Goal: Information Seeking & Learning: Learn about a topic

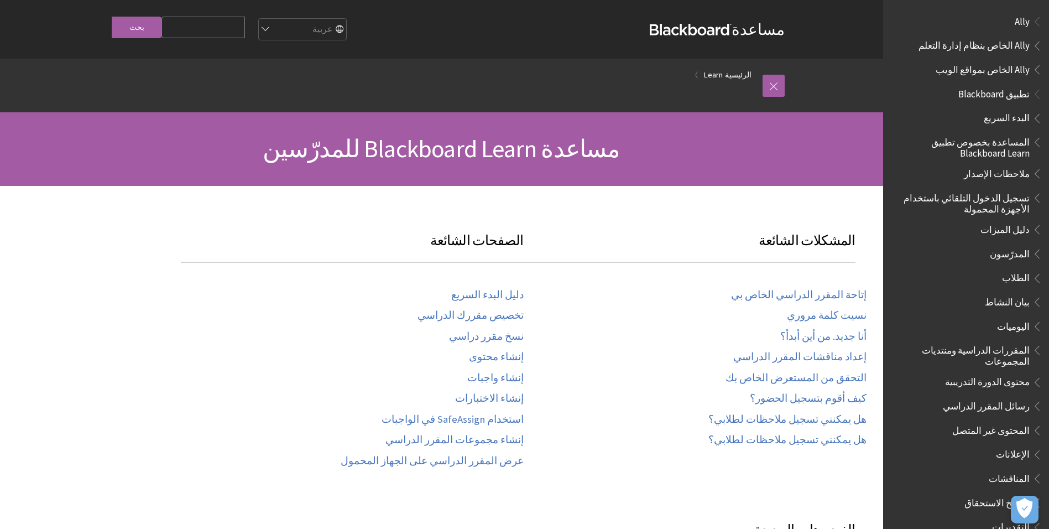
scroll to position [751, 0]
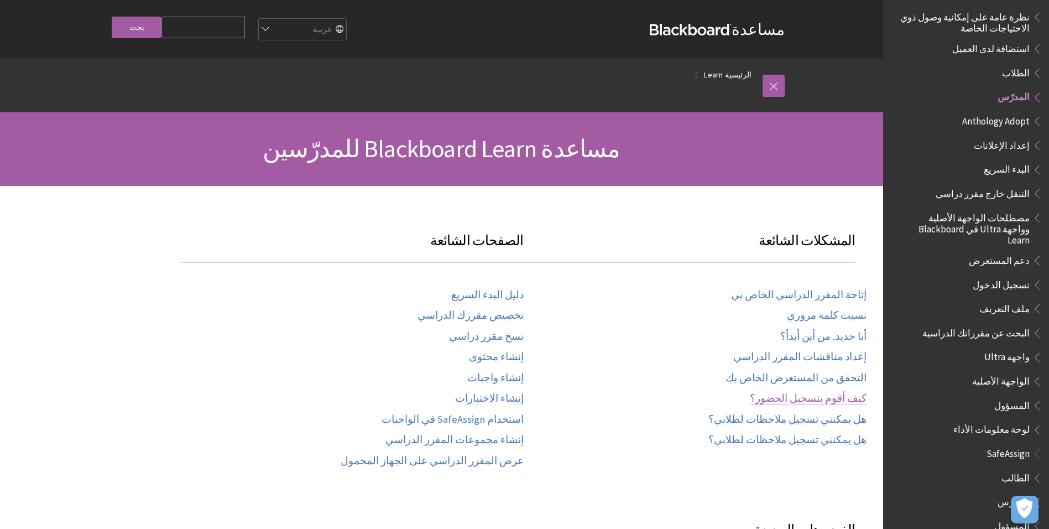
click at [803, 396] on link "كيف أقوم بتسجيل الحضور؟" at bounding box center [808, 398] width 117 height 13
click at [494, 376] on link "إنشاء واجبات" at bounding box center [495, 378] width 56 height 13
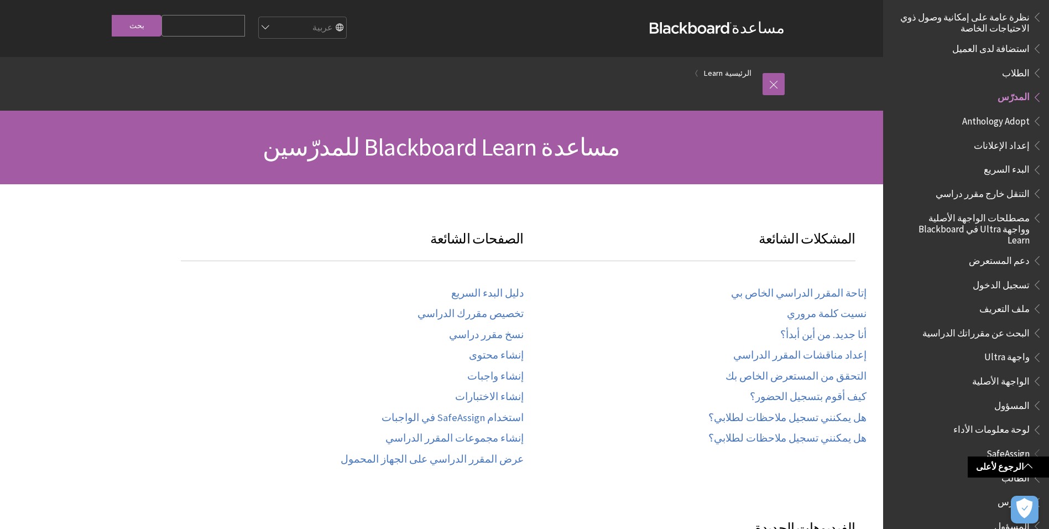
scroll to position [0, 0]
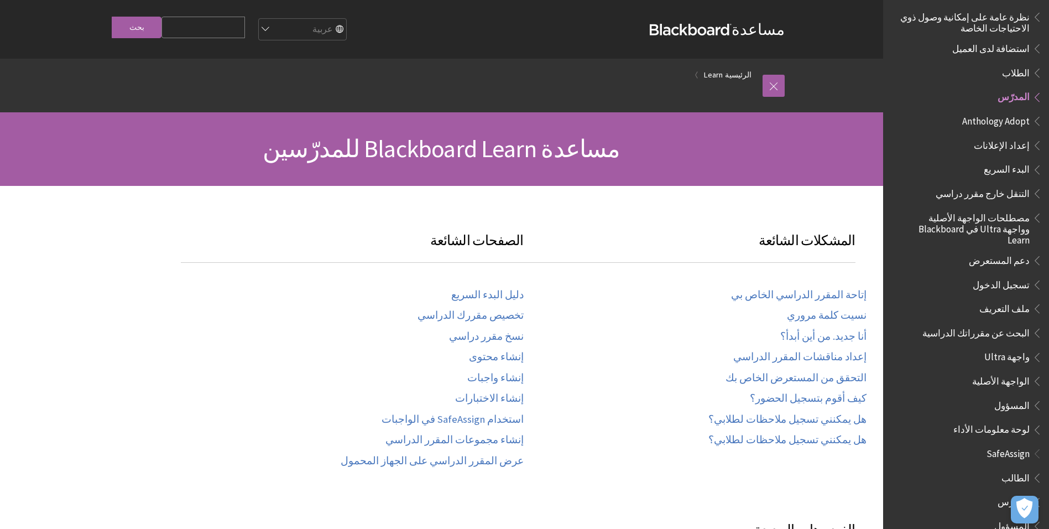
click at [517, 147] on span "مساعدة Blackboard Learn للمدرّسين" at bounding box center [441, 148] width 357 height 30
click at [803, 294] on link "إتاحة المقرر الدراسي الخاص بي" at bounding box center [798, 295] width 135 height 13
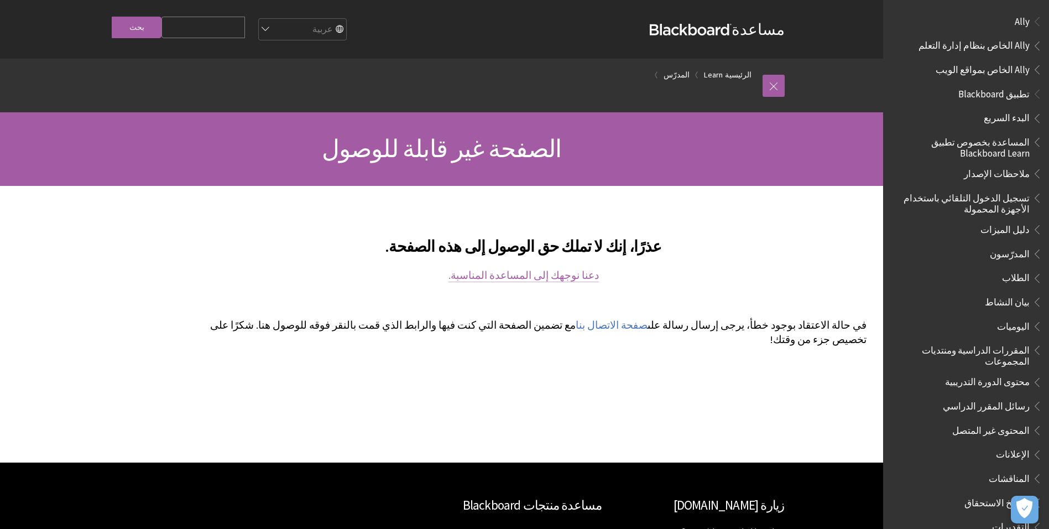
click at [535, 279] on link "دعنا نوجهك إلى المساعدة المناسبة." at bounding box center [523, 275] width 150 height 13
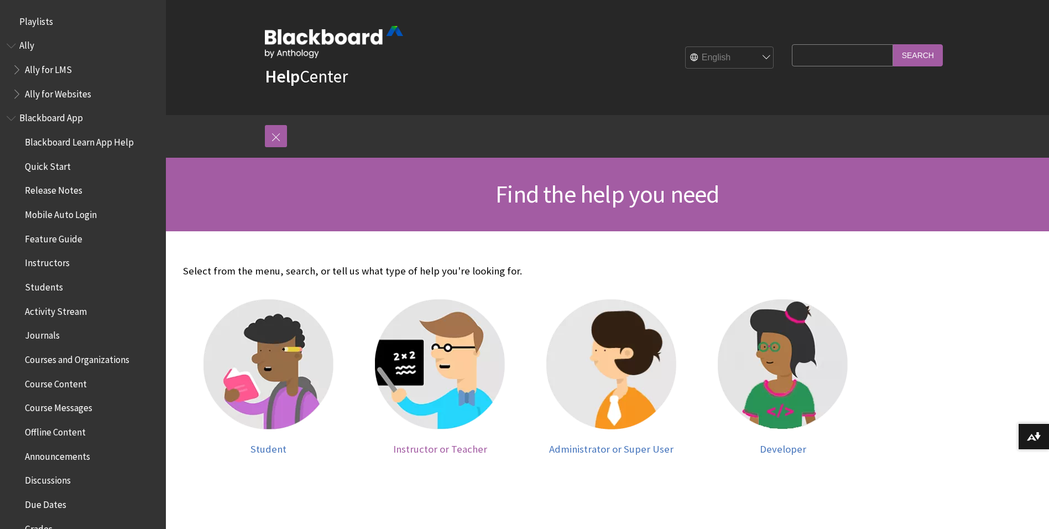
click at [428, 406] on img at bounding box center [440, 364] width 130 height 130
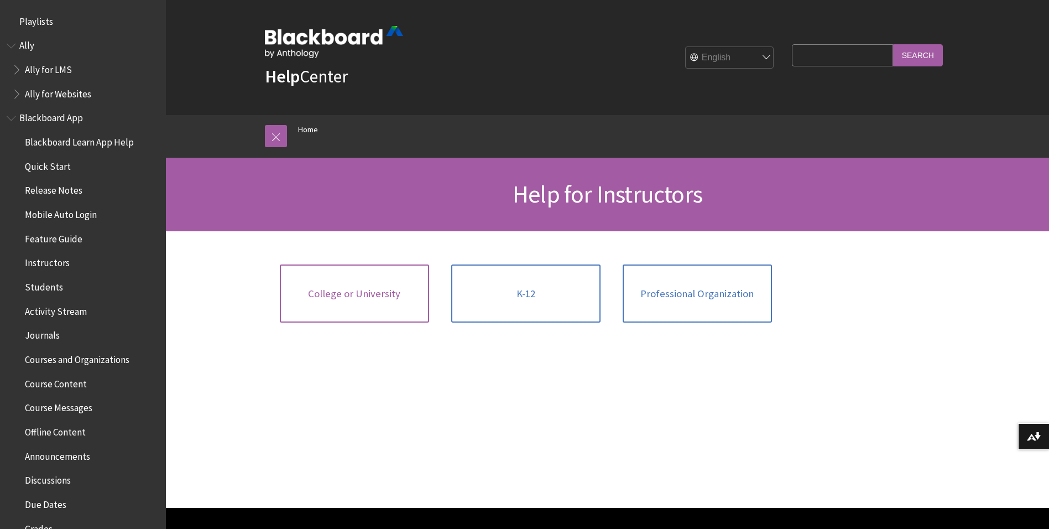
click at [363, 296] on span "College or University" at bounding box center [354, 293] width 92 height 12
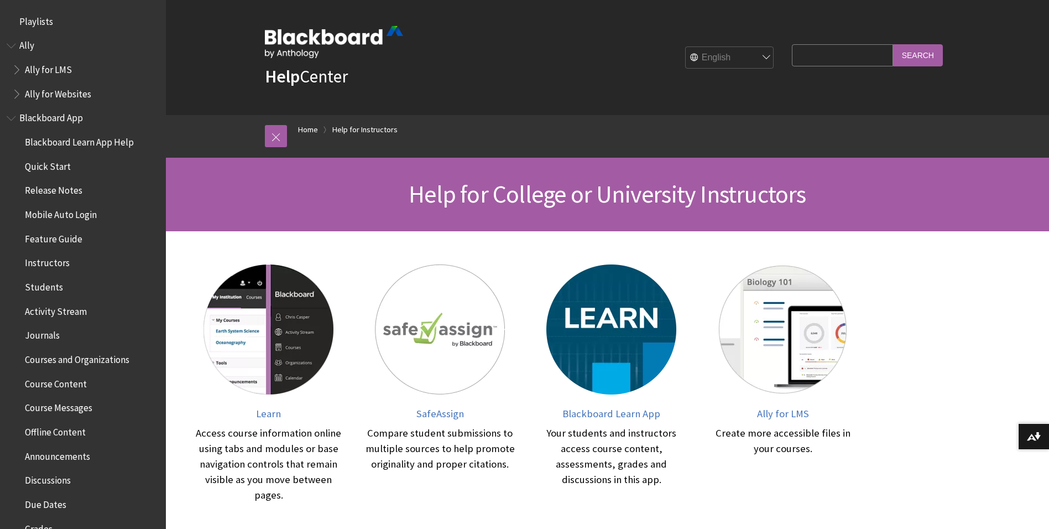
click at [774, 53] on select "English عربية Català Cymraeg Deutsch Español Suomi Français עברית Italiano 日本語 …" at bounding box center [730, 58] width 88 height 22
select select "/ar-sa/Filter/Instructor/College_or_University"
click at [687, 47] on select "English عربية Català Cymraeg Deutsch Español Suomi Français עברית Italiano 日本語 …" at bounding box center [730, 58] width 88 height 22
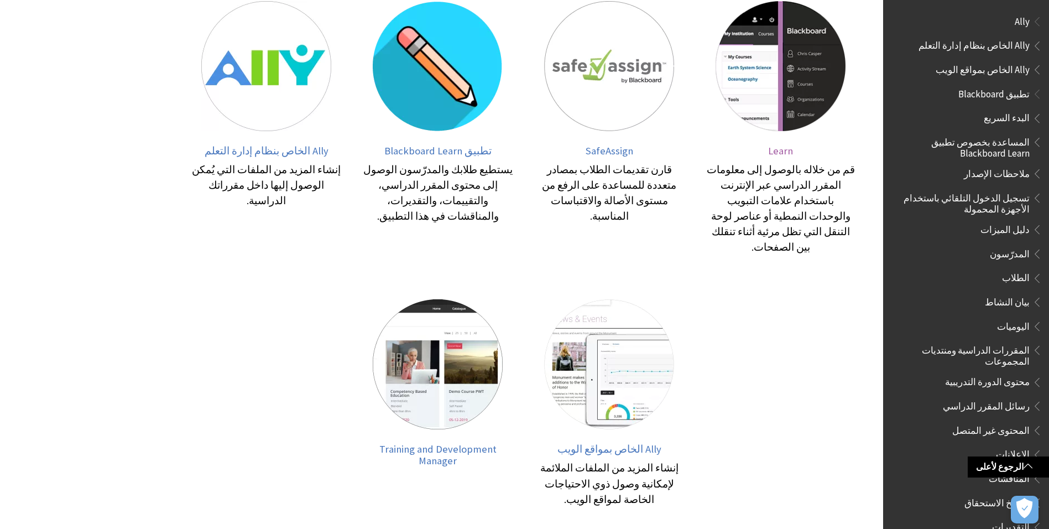
scroll to position [55, 0]
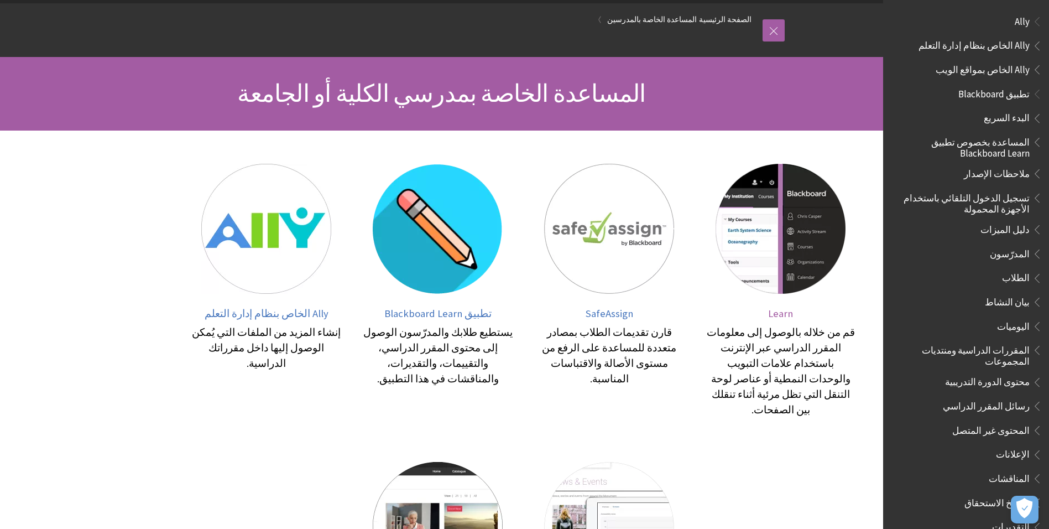
click at [713, 360] on div "قم من خلاله بالوصول إلى معلومات المقرر الدراسي عبر الإنترنت باستخدام علامات الت…" at bounding box center [780, 371] width 149 height 93
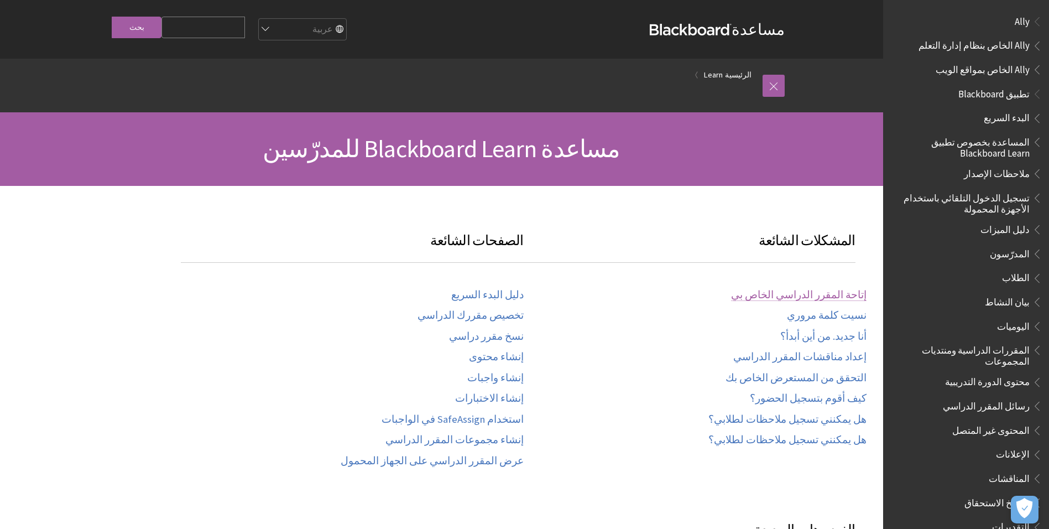
scroll to position [751, 0]
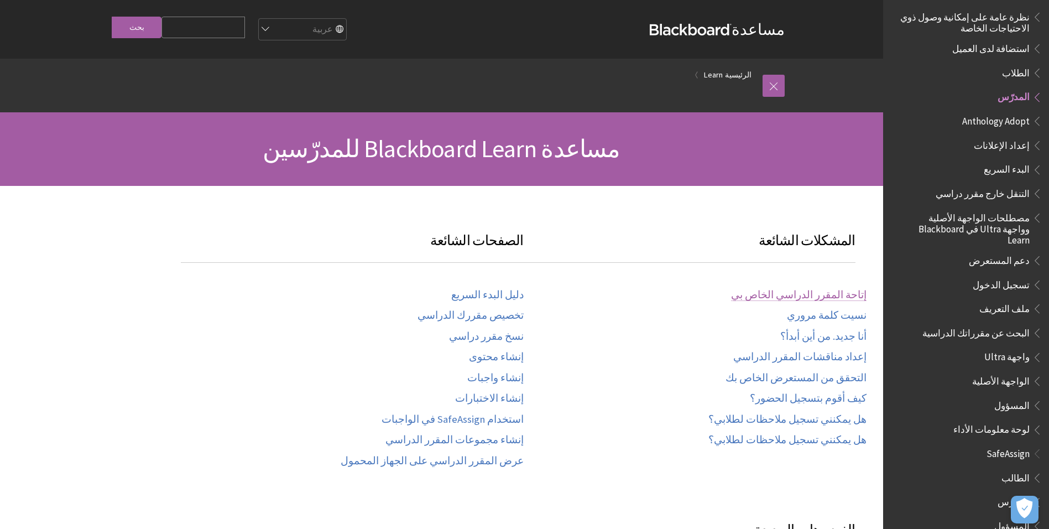
click at [831, 291] on link "إتاحة المقرر الدراسي الخاص بي" at bounding box center [798, 295] width 135 height 13
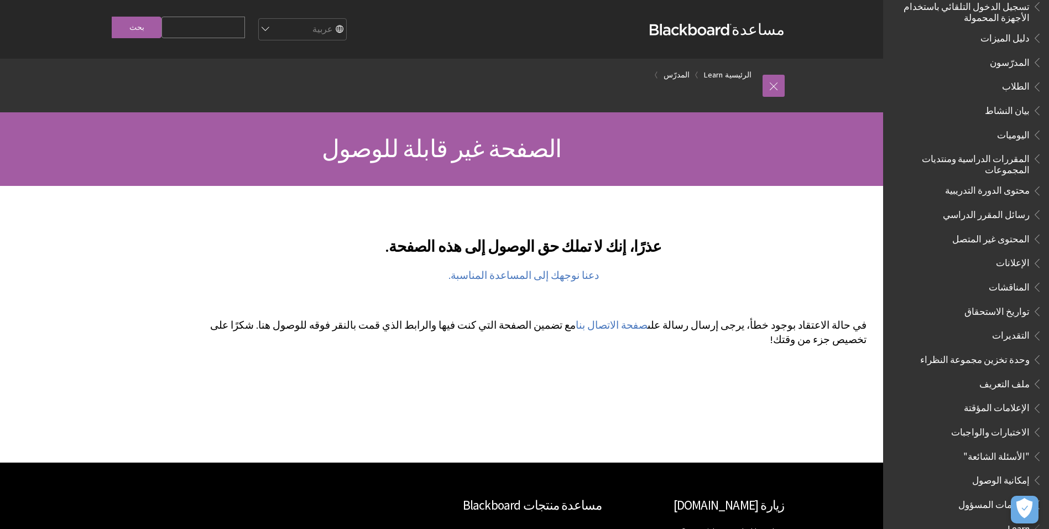
scroll to position [221, 0]
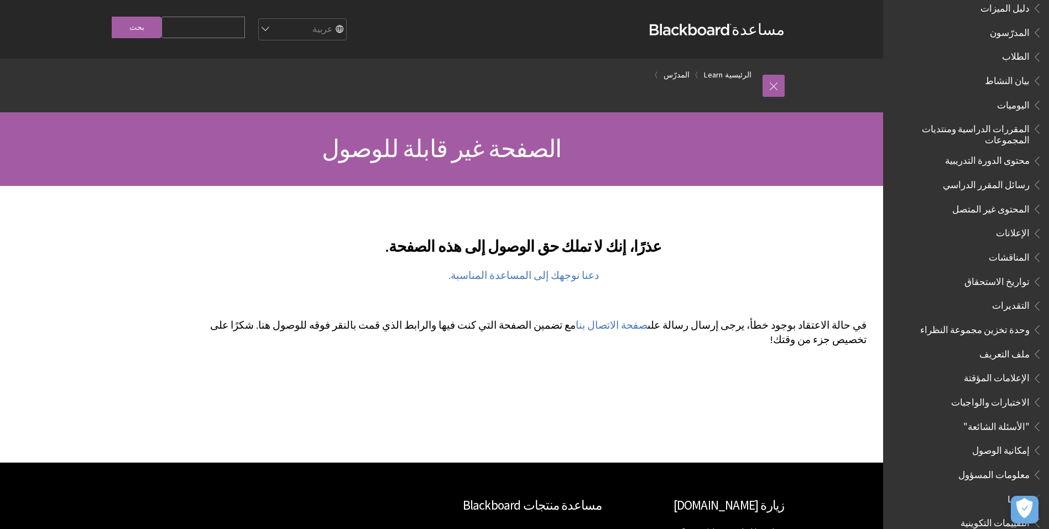
click at [1003, 303] on span "التقديرات" at bounding box center [1011, 303] width 38 height 15
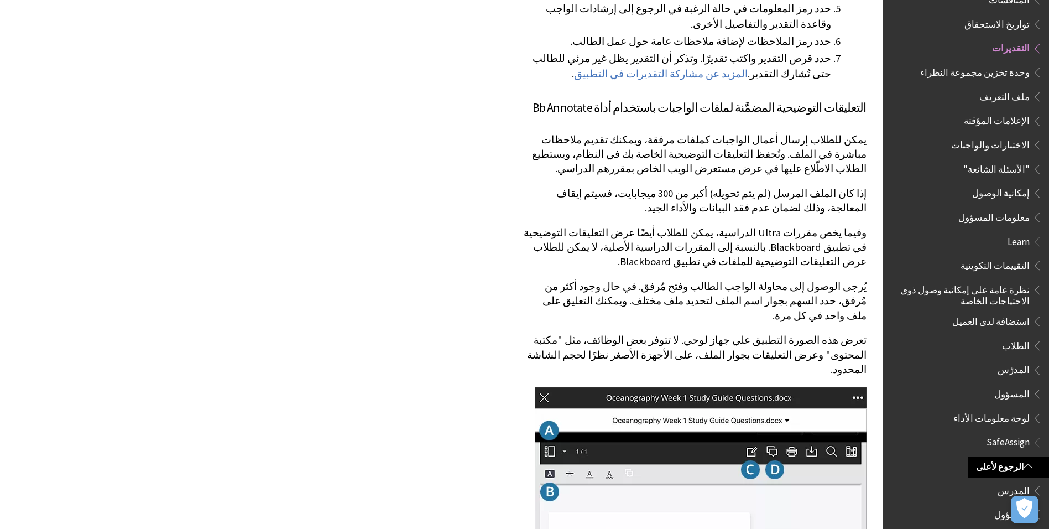
scroll to position [423, 0]
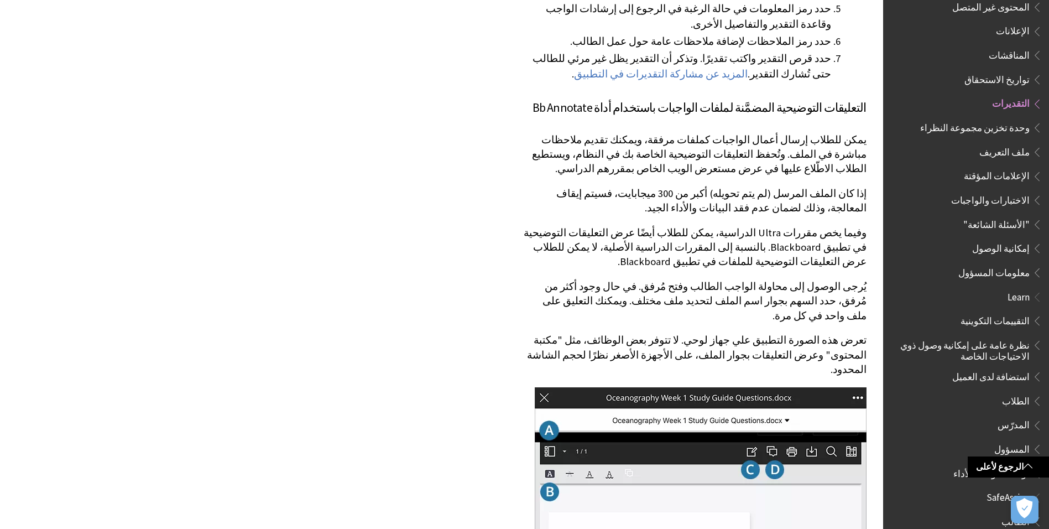
click at [985, 191] on span "الاختبارات والواجبات" at bounding box center [990, 198] width 79 height 15
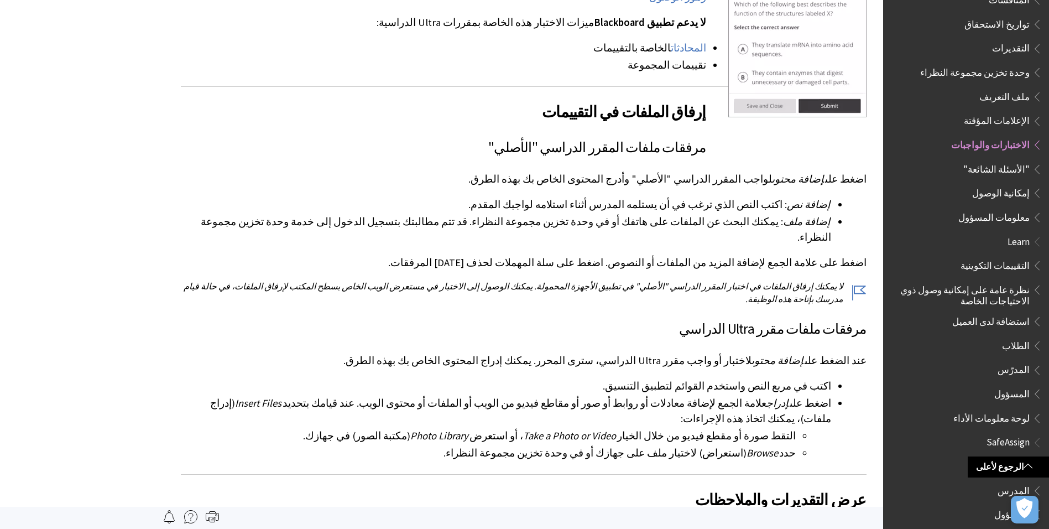
scroll to position [1809, 0]
